Goal: Task Accomplishment & Management: Manage account settings

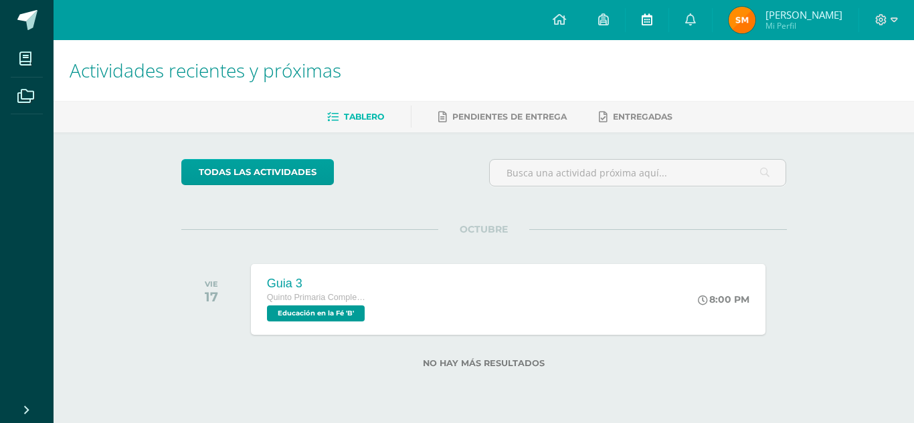
click at [668, 17] on link at bounding box center [647, 20] width 43 height 40
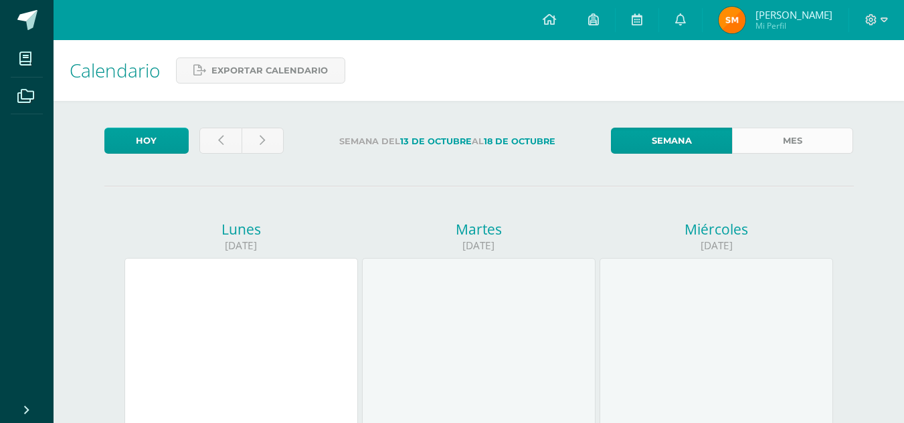
click at [805, 137] on link "Mes" at bounding box center [792, 141] width 121 height 26
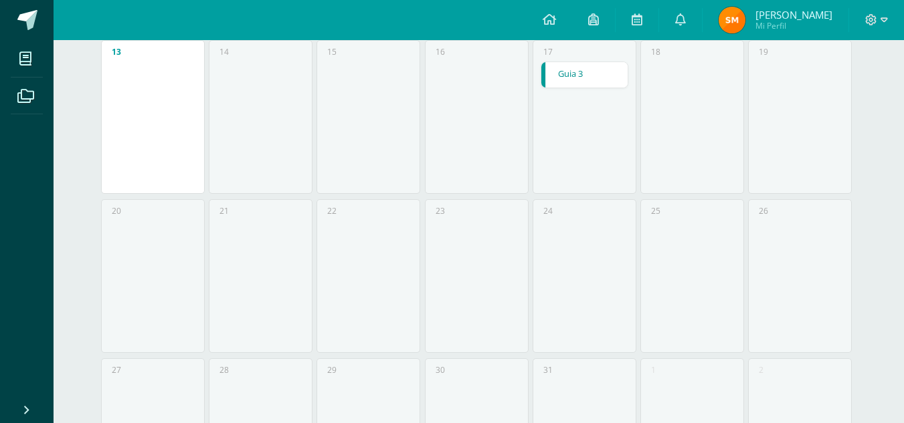
scroll to position [516, 0]
click at [577, 80] on link "Guia 3" at bounding box center [584, 78] width 86 height 25
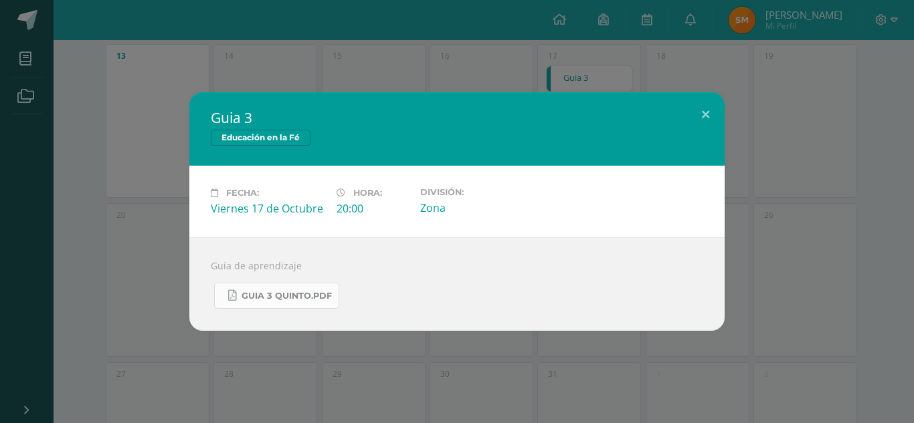
click at [304, 296] on span "guia 3 quinto.pdf" at bounding box center [287, 296] width 90 height 11
click at [713, 104] on button at bounding box center [705, 114] width 38 height 45
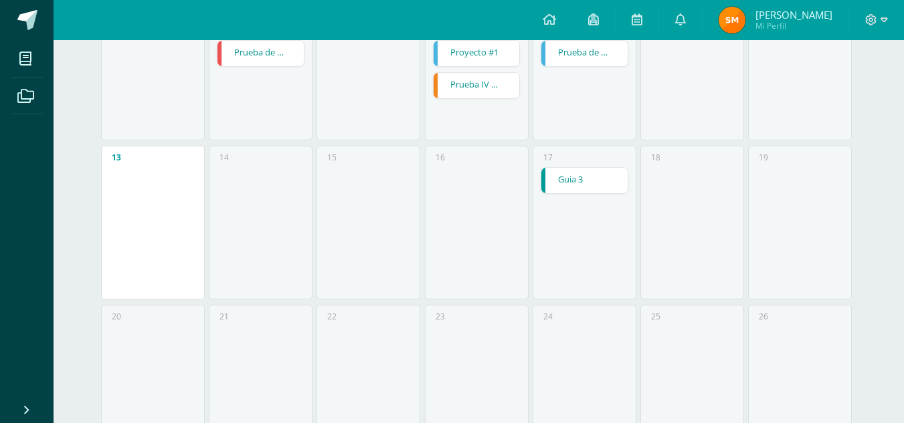
scroll to position [403, 0]
